Goal: Task Accomplishment & Management: Complete application form

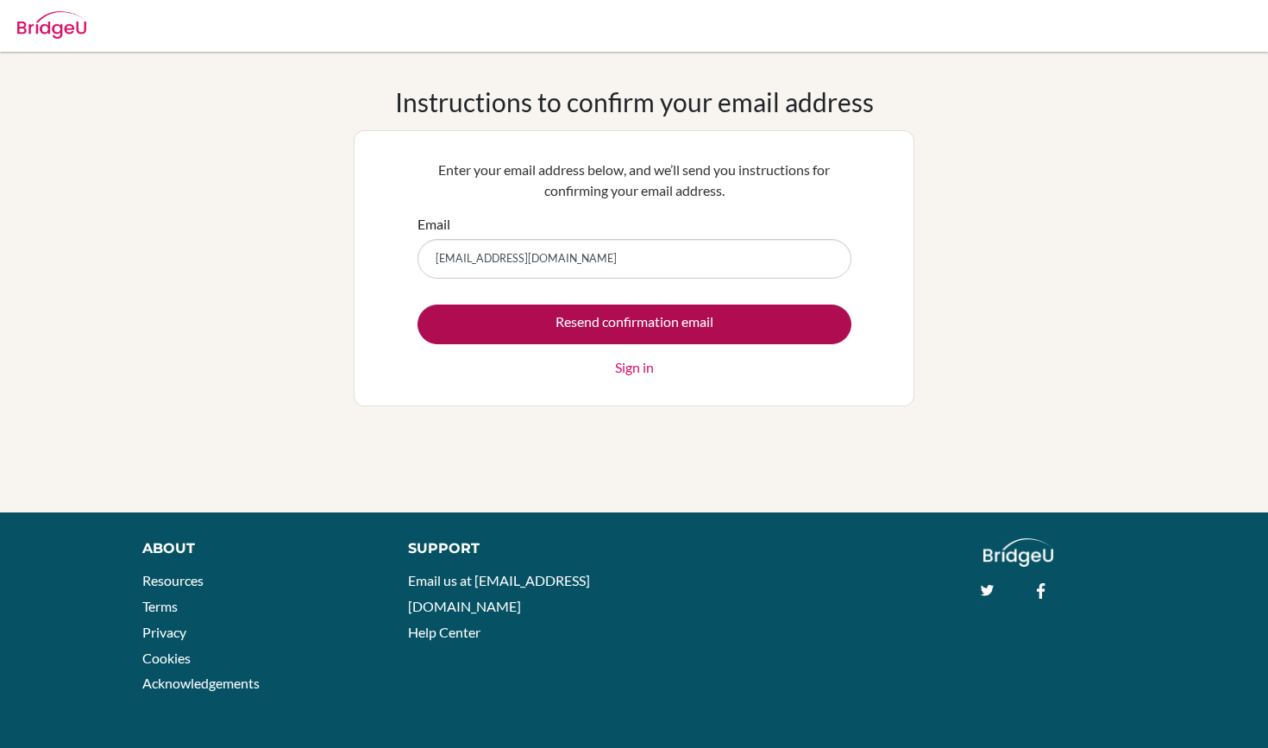
type input "Yardrema@bbis.de"
click at [574, 317] on input "Resend confirmation email" at bounding box center [634, 324] width 434 height 40
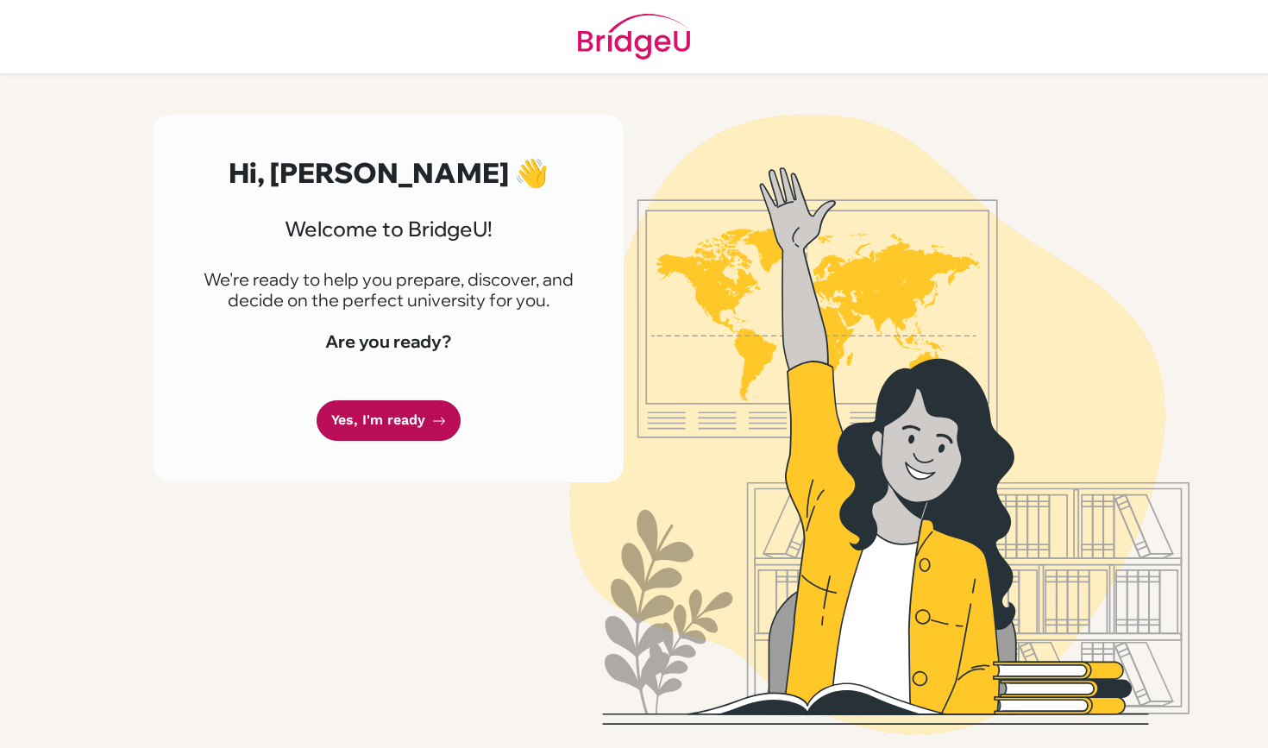
click at [418, 421] on link "Yes, I'm ready" at bounding box center [388, 420] width 144 height 41
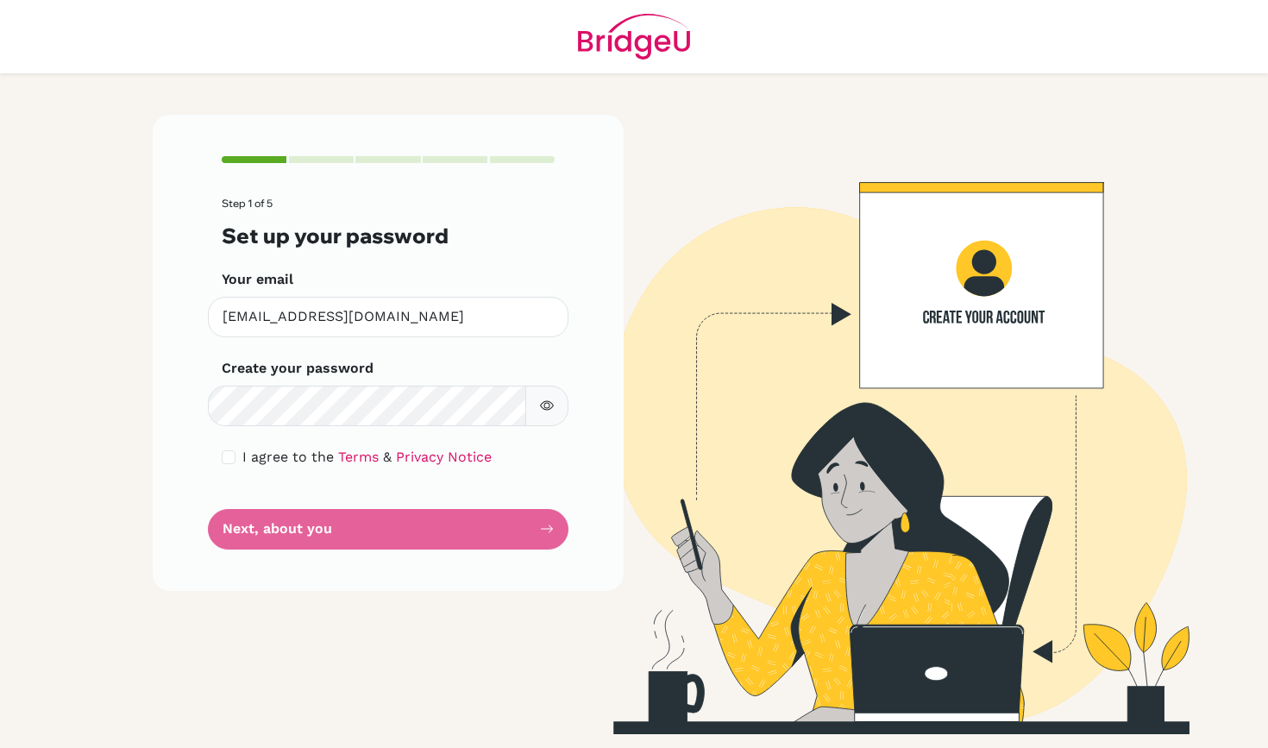
click at [552, 404] on icon "button" at bounding box center [547, 405] width 14 height 14
click at [230, 452] on input "checkbox" at bounding box center [229, 457] width 14 height 14
checkbox input "true"
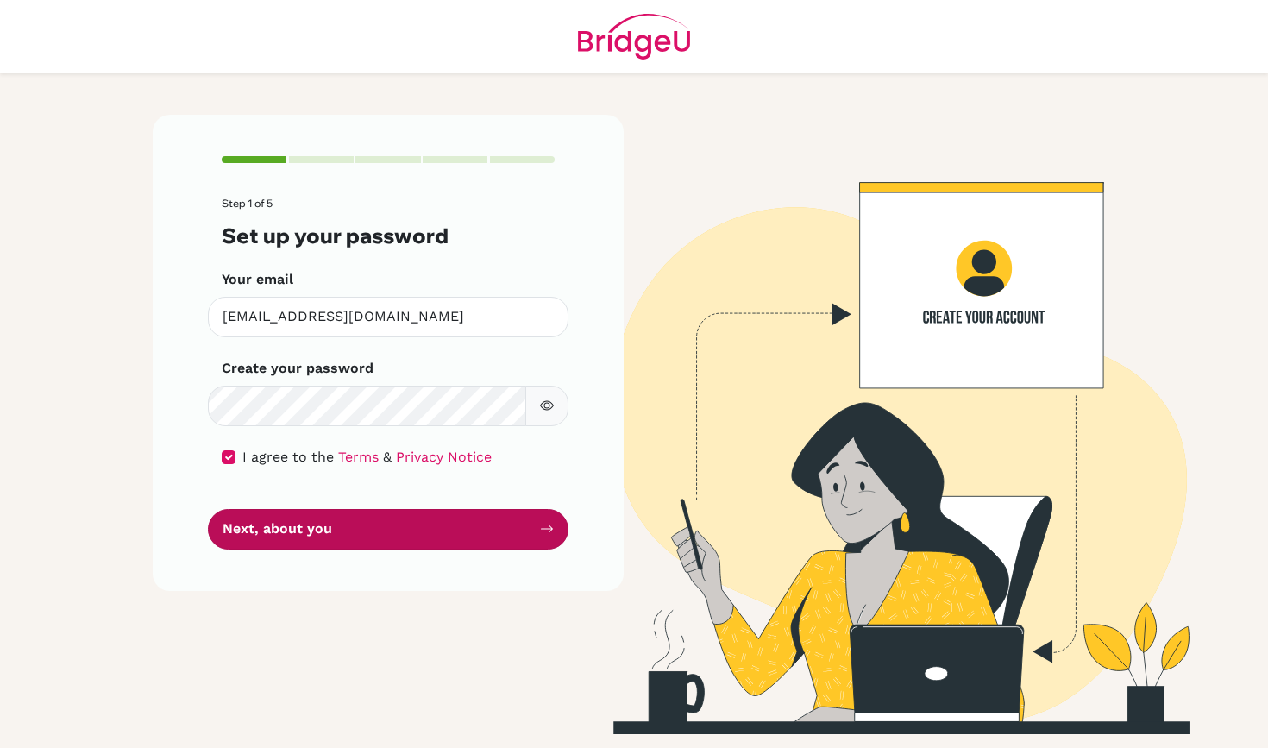
click at [294, 523] on button "Next, about you" at bounding box center [388, 529] width 360 height 41
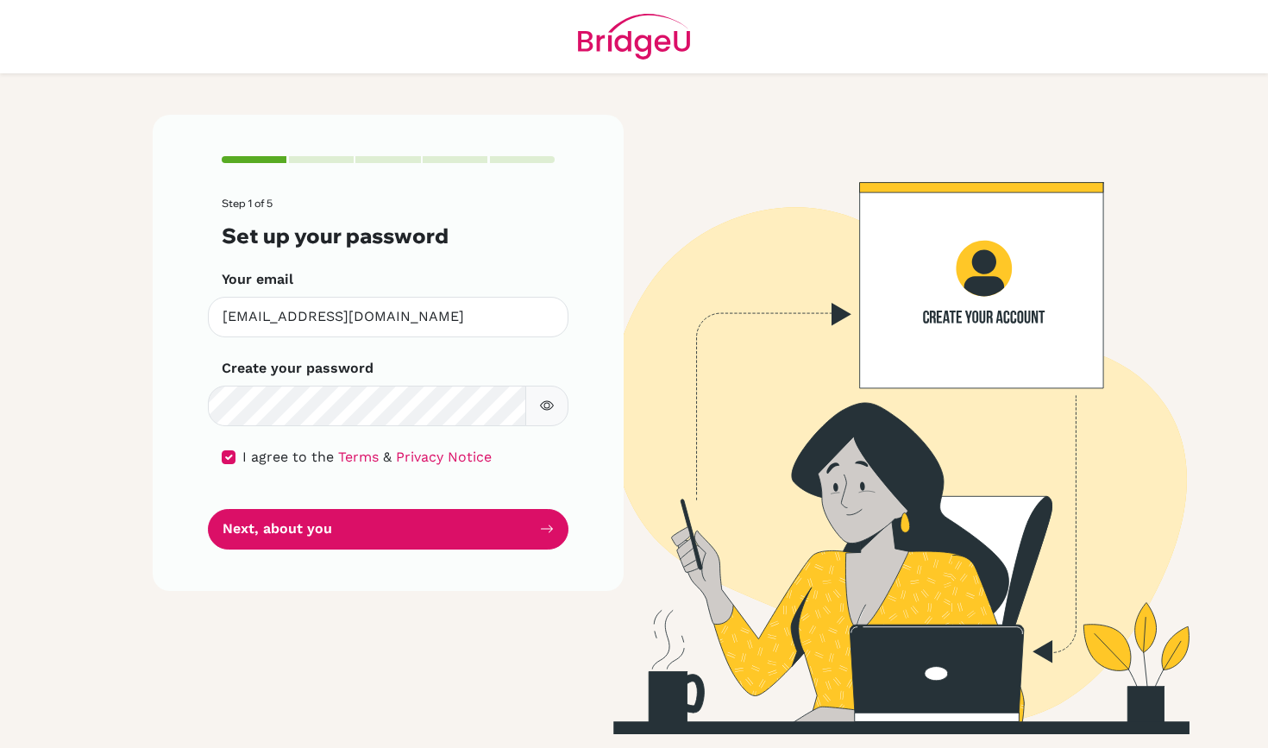
click at [543, 404] on icon "button" at bounding box center [547, 405] width 14 height 14
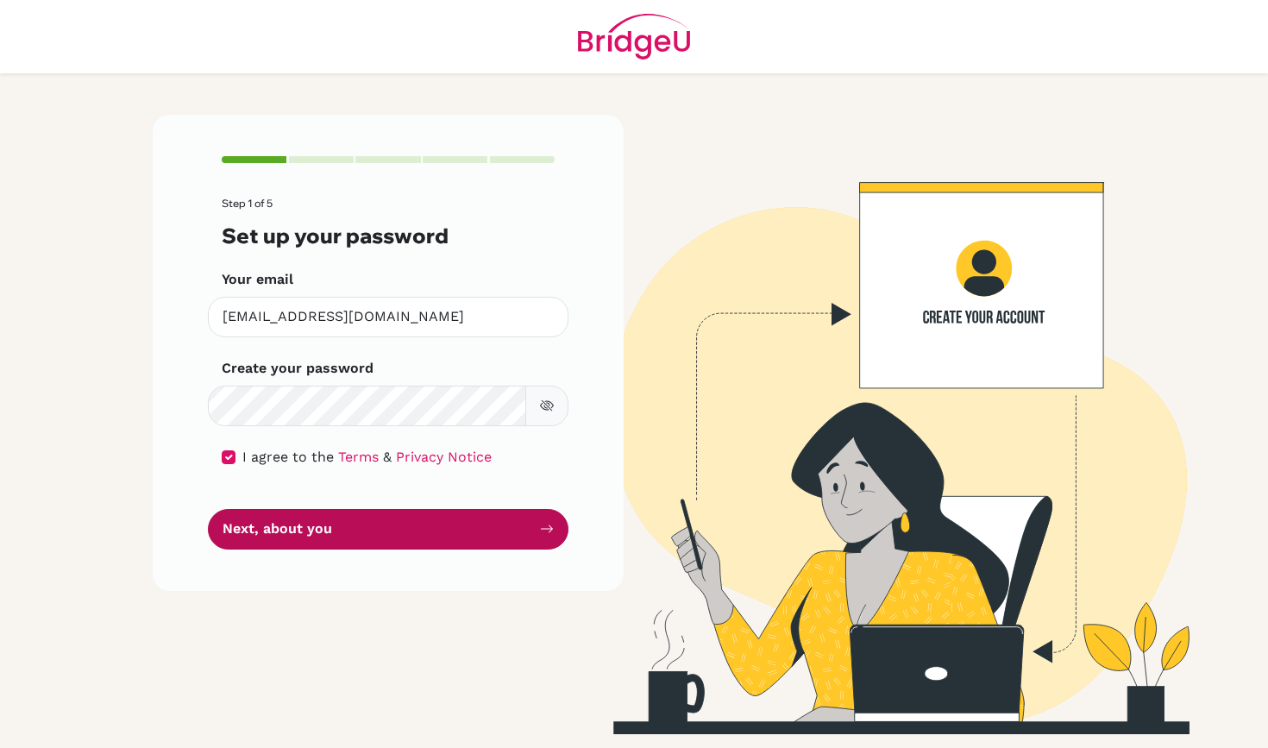
click at [515, 518] on button "Next, about you" at bounding box center [388, 529] width 360 height 41
